Goal: Find contact information: Find contact information

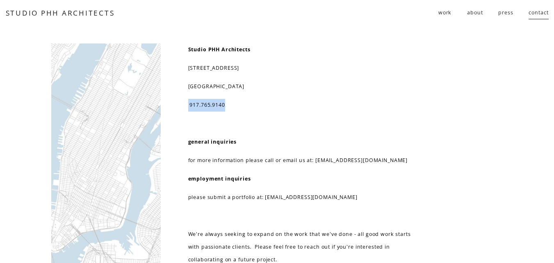
drag, startPoint x: 228, startPoint y: 88, endPoint x: 181, endPoint y: 83, distance: 47.1
drag, startPoint x: 257, startPoint y: 70, endPoint x: 181, endPoint y: 44, distance: 80.6
copy div "[STREET_ADDRESS]"
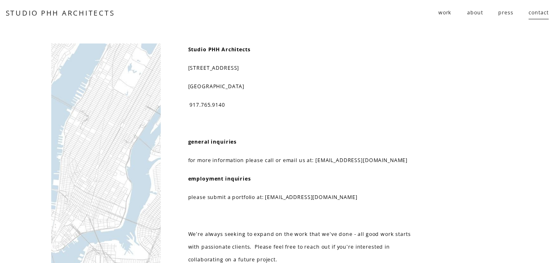
click at [309, 95] on div "Studio PHH Architects [STREET_ADDRESS] 917.765.9140 general inquiries for more …" at bounding box center [300, 163] width 224 height 241
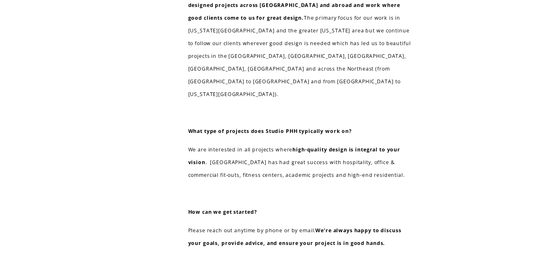
scroll to position [542, 0]
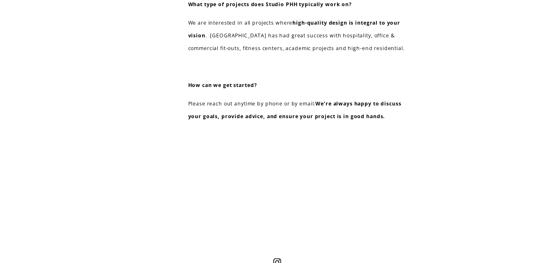
drag, startPoint x: 389, startPoint y: 255, endPoint x: 336, endPoint y: 250, distance: 52.4
copy p "[EMAIL_ADDRESS][DOMAIN_NAME]"
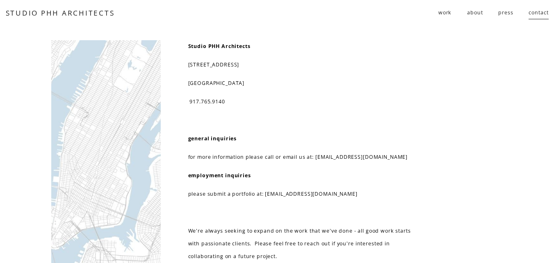
scroll to position [0, 0]
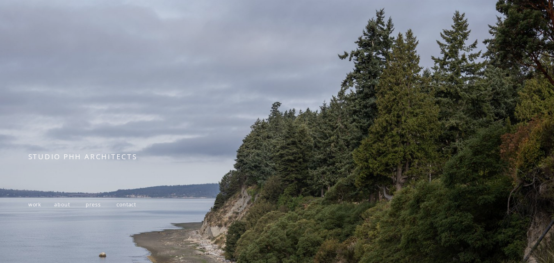
scroll to position [128, 0]
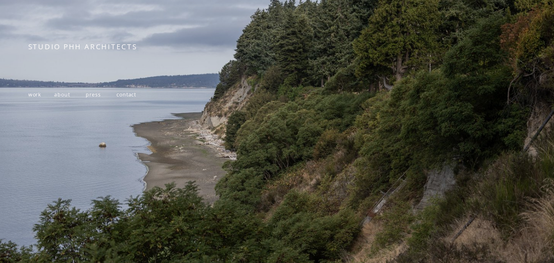
click at [65, 91] on span "about" at bounding box center [62, 94] width 16 height 7
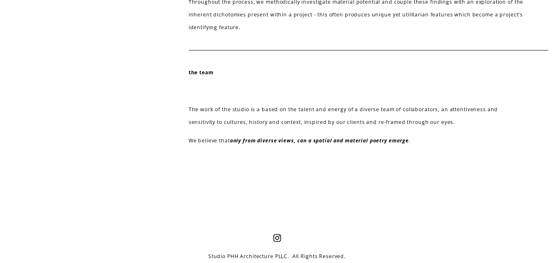
scroll to position [398, 0]
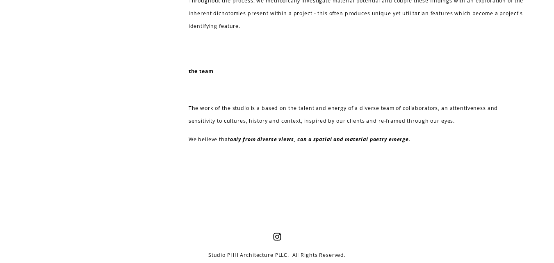
click at [201, 68] on strong "the team" at bounding box center [201, 71] width 25 height 7
click at [204, 102] on p "The work of the studio is a based on the talent and energy of a diverse team of…" at bounding box center [357, 114] width 337 height 25
drag, startPoint x: 289, startPoint y: 239, endPoint x: 206, endPoint y: 236, distance: 83.0
click at [206, 249] on p "Studio PHH Architecture PLLC. All Rights Reserved." at bounding box center [277, 255] width 315 height 13
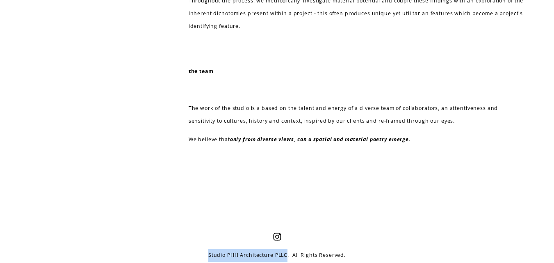
copy p "Studio PHH Architecture PLLC"
click at [124, 183] on div at bounding box center [277, 188] width 554 height 11
drag, startPoint x: 391, startPoint y: 256, endPoint x: 327, endPoint y: 253, distance: 63.7
copy p "[EMAIL_ADDRESS][DOMAIN_NAME]"
